Goal: Find specific page/section: Find specific page/section

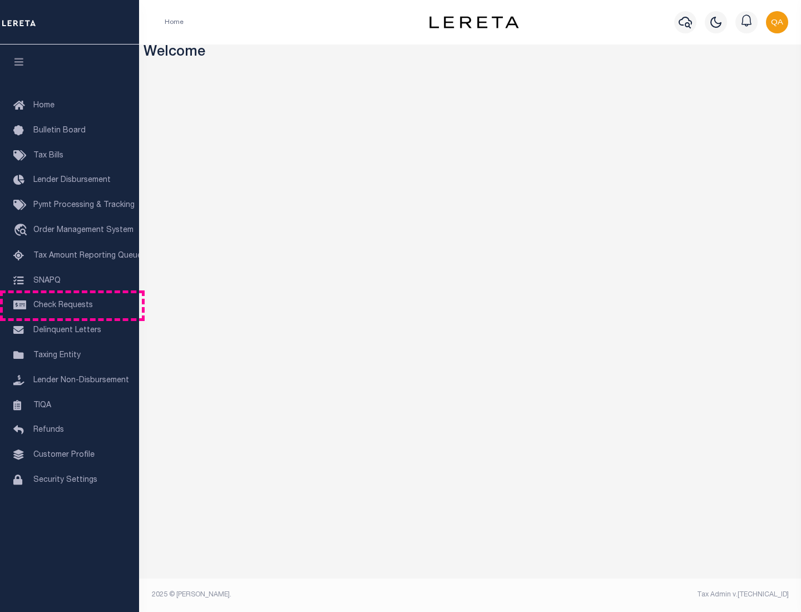
click at [70, 306] on span "Check Requests" at bounding box center [63, 306] width 60 height 8
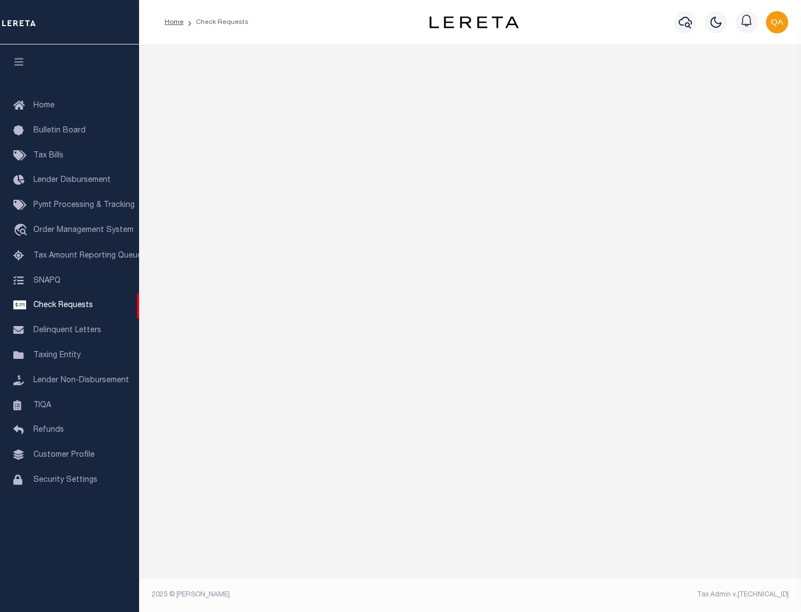
select select "50"
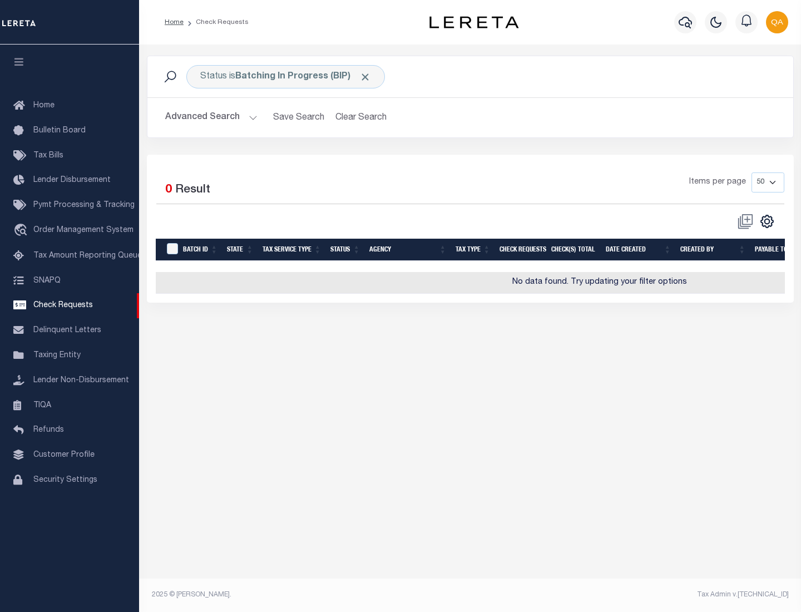
click at [366, 77] on span "Click to Remove" at bounding box center [366, 77] width 12 height 12
